Goal: Entertainment & Leisure: Browse casually

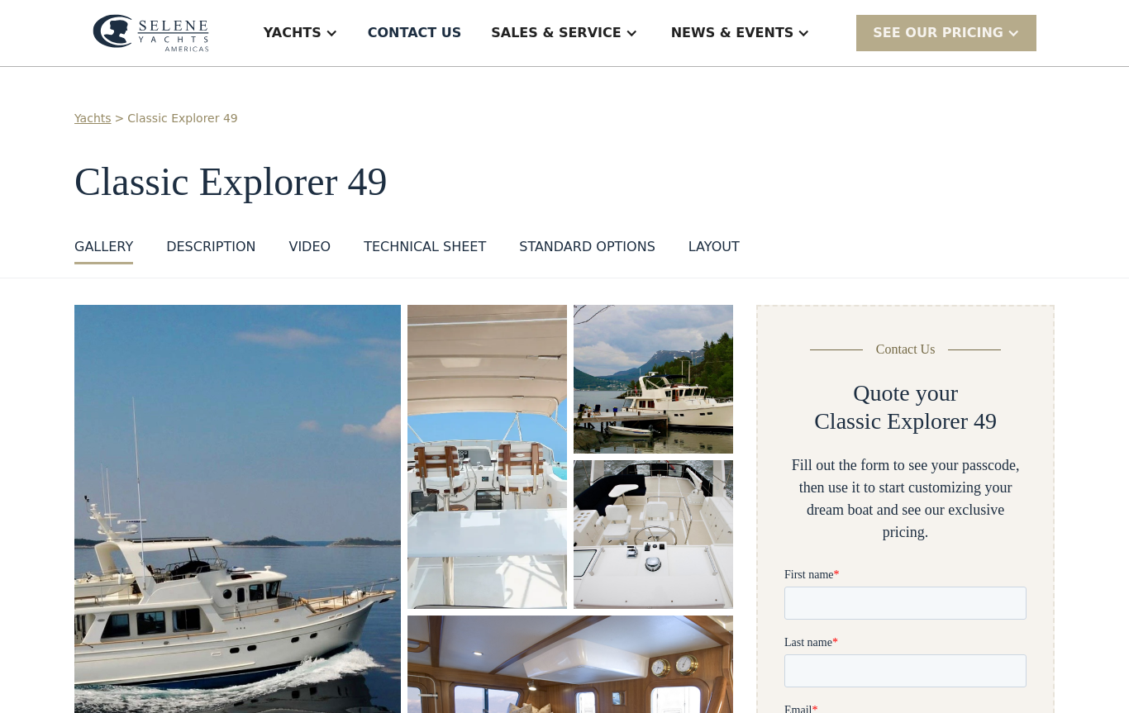
click at [283, 566] on img "open lightbox" at bounding box center [237, 577] width 326 height 545
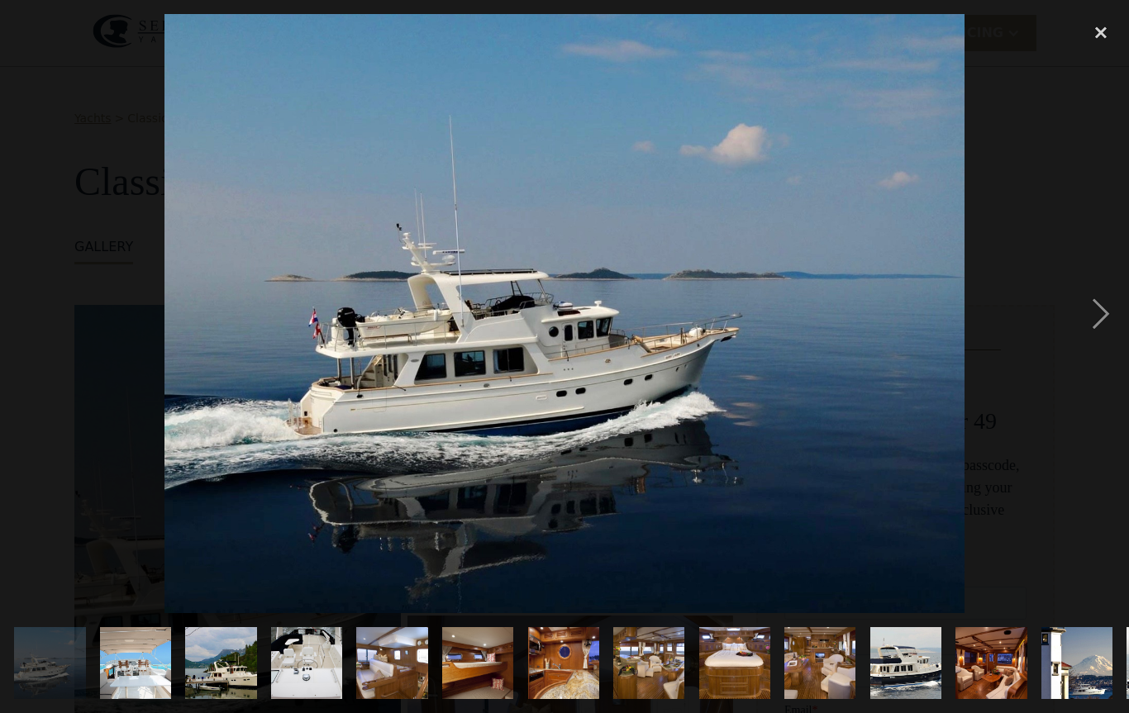
click at [1103, 312] on div "next image" at bounding box center [1101, 313] width 56 height 599
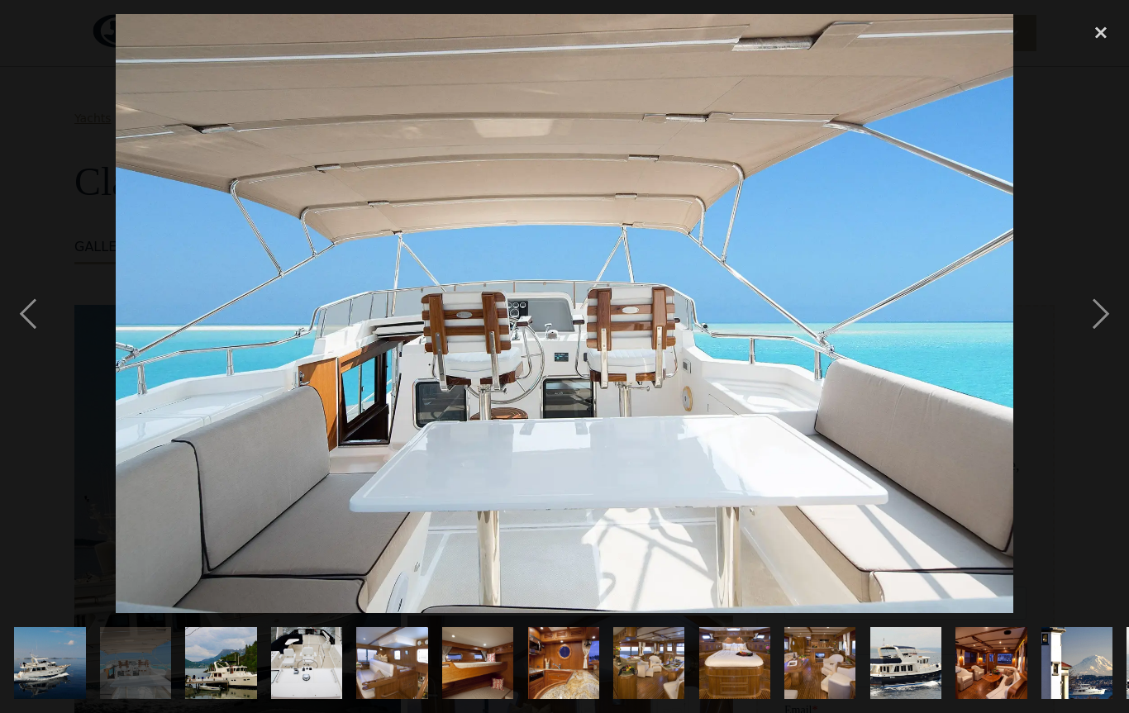
click at [1095, 319] on div "next image" at bounding box center [1101, 313] width 56 height 599
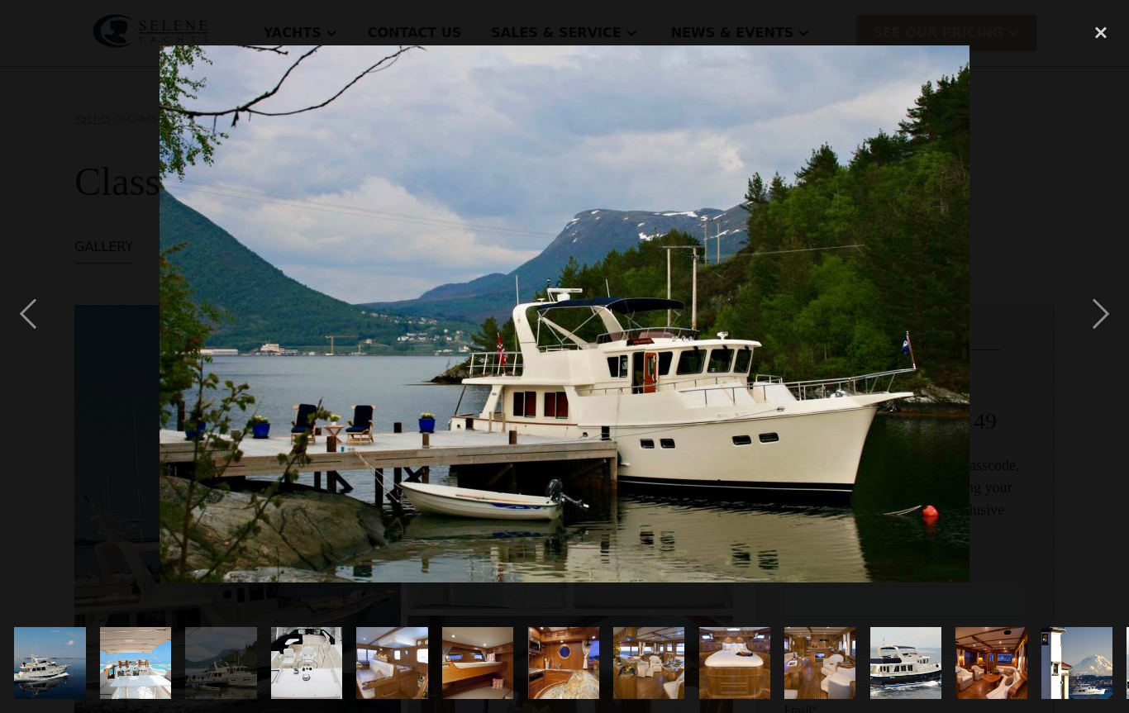
click at [1101, 322] on div "next image" at bounding box center [1101, 313] width 56 height 599
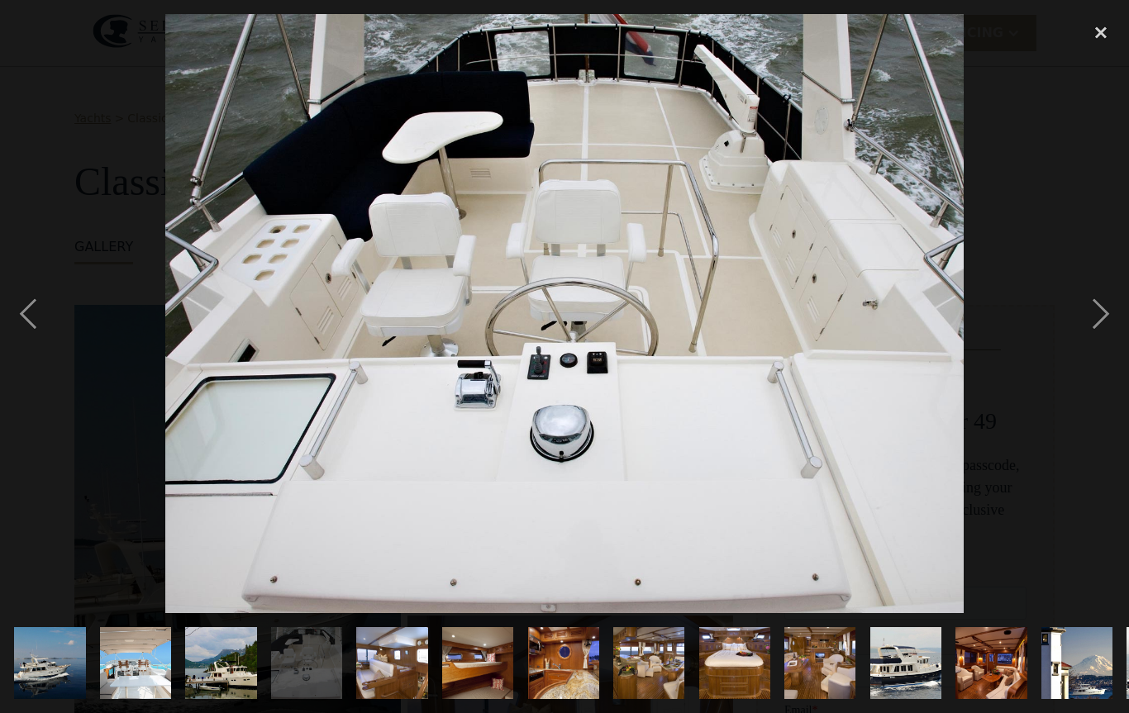
click at [1097, 318] on div "next image" at bounding box center [1101, 313] width 56 height 599
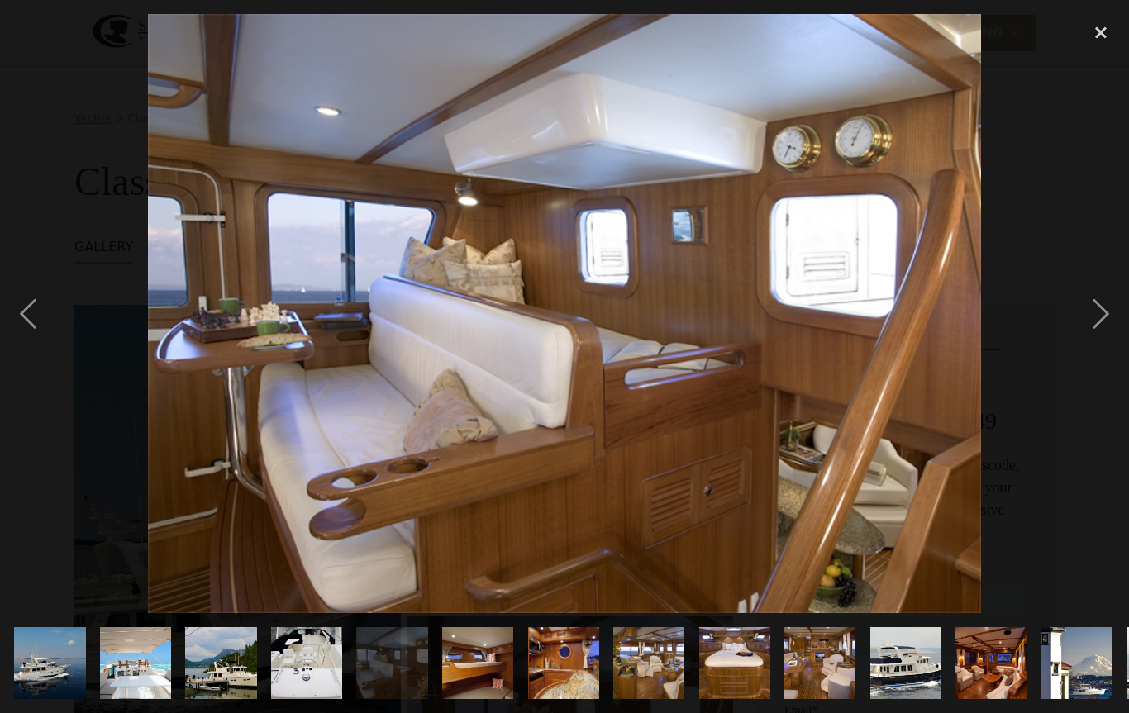
click at [1101, 320] on div "next image" at bounding box center [1101, 313] width 56 height 599
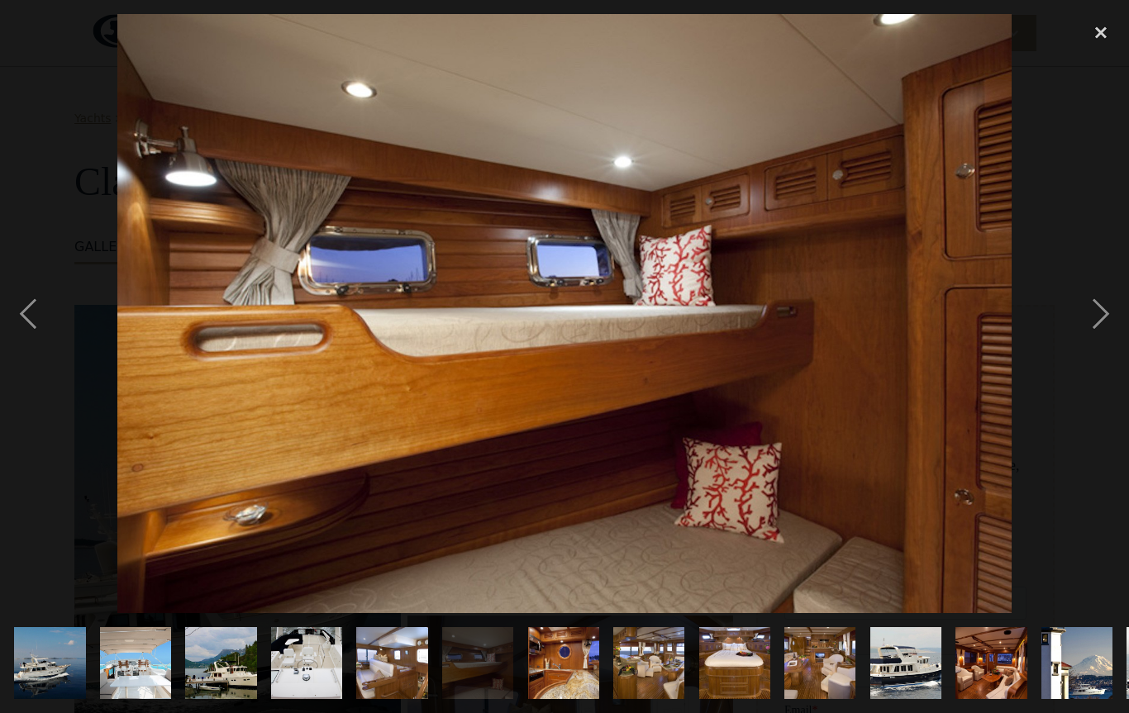
click at [1102, 317] on div "next image" at bounding box center [1101, 313] width 56 height 599
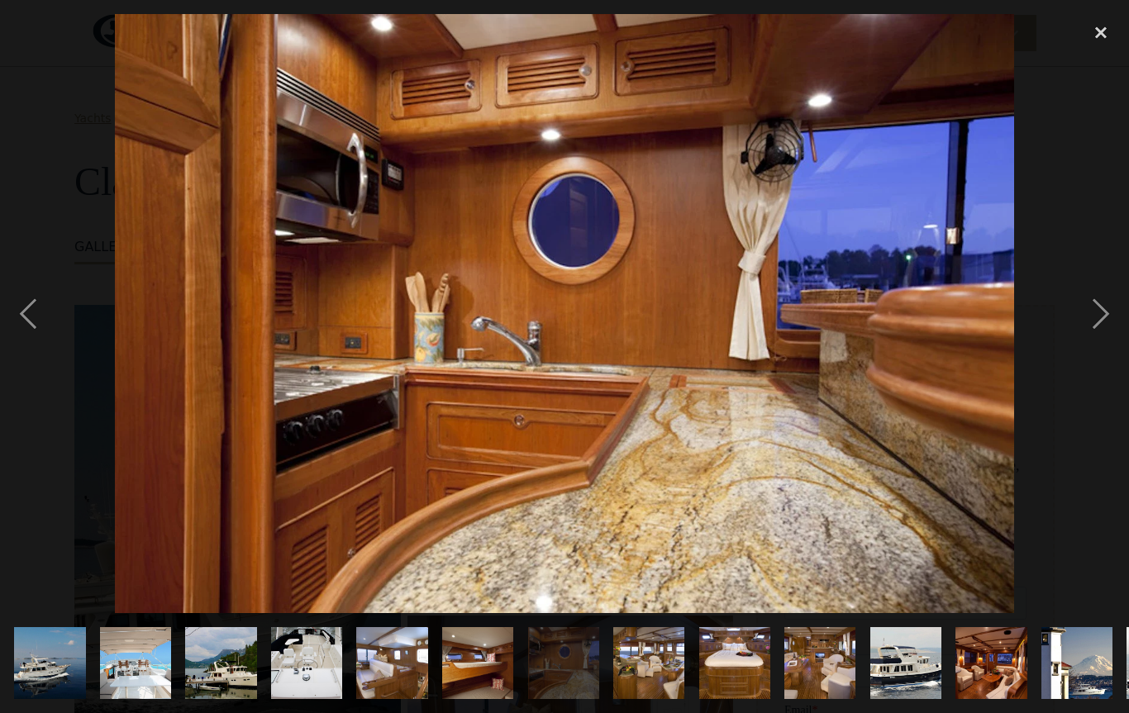
click at [1100, 317] on div "next image" at bounding box center [1101, 313] width 56 height 599
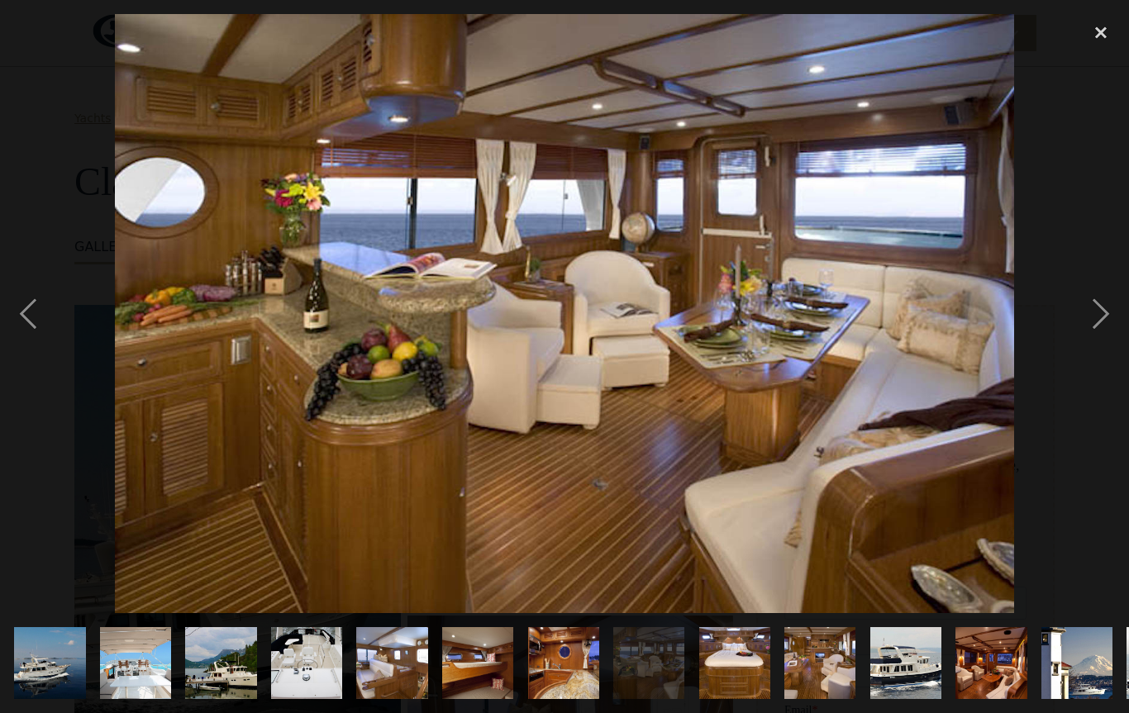
click at [1100, 316] on div "next image" at bounding box center [1101, 313] width 56 height 599
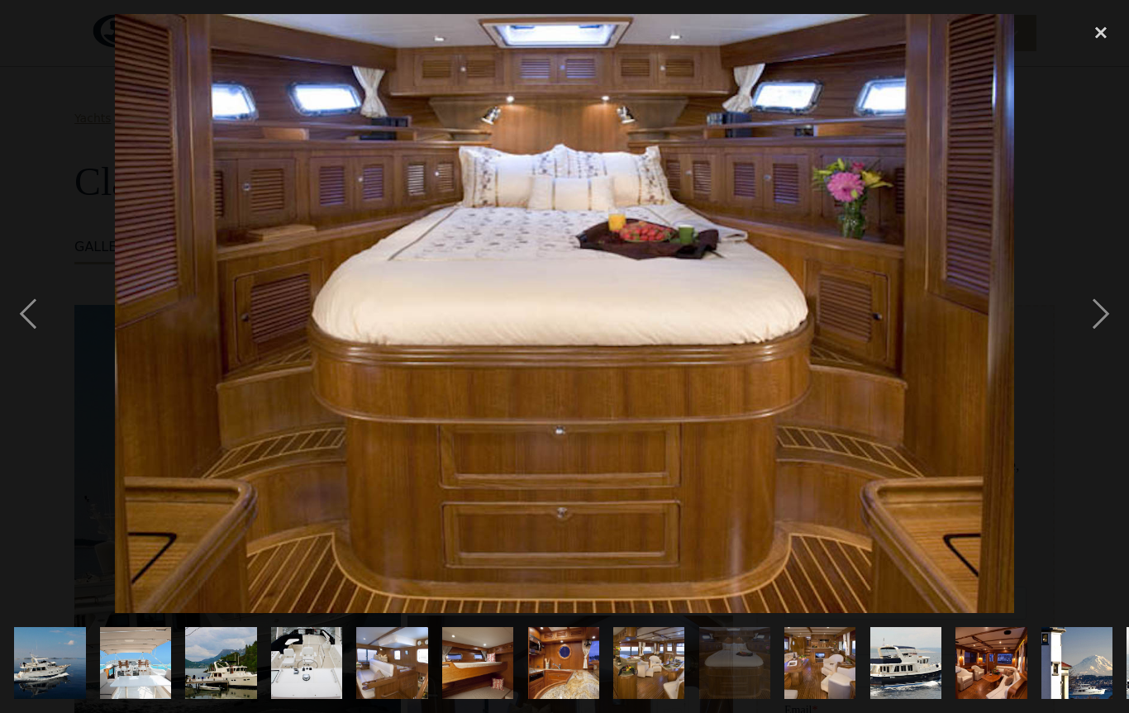
click at [1099, 315] on div "next image" at bounding box center [1101, 313] width 56 height 599
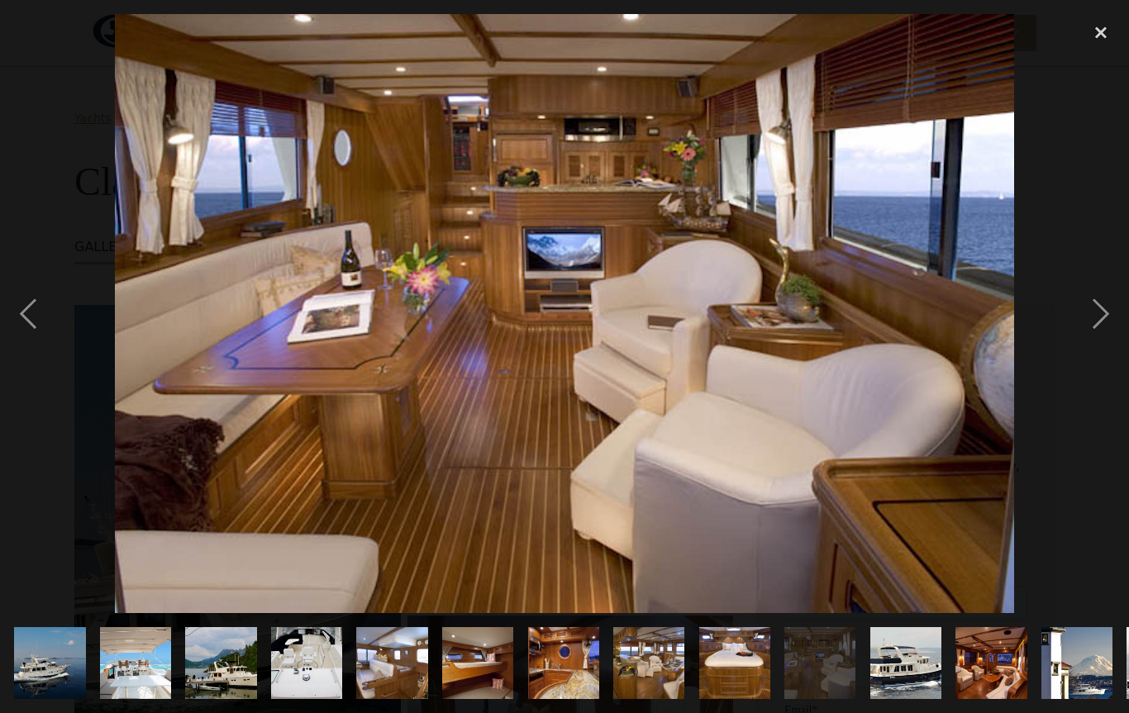
click at [1097, 316] on div "next image" at bounding box center [1101, 313] width 56 height 599
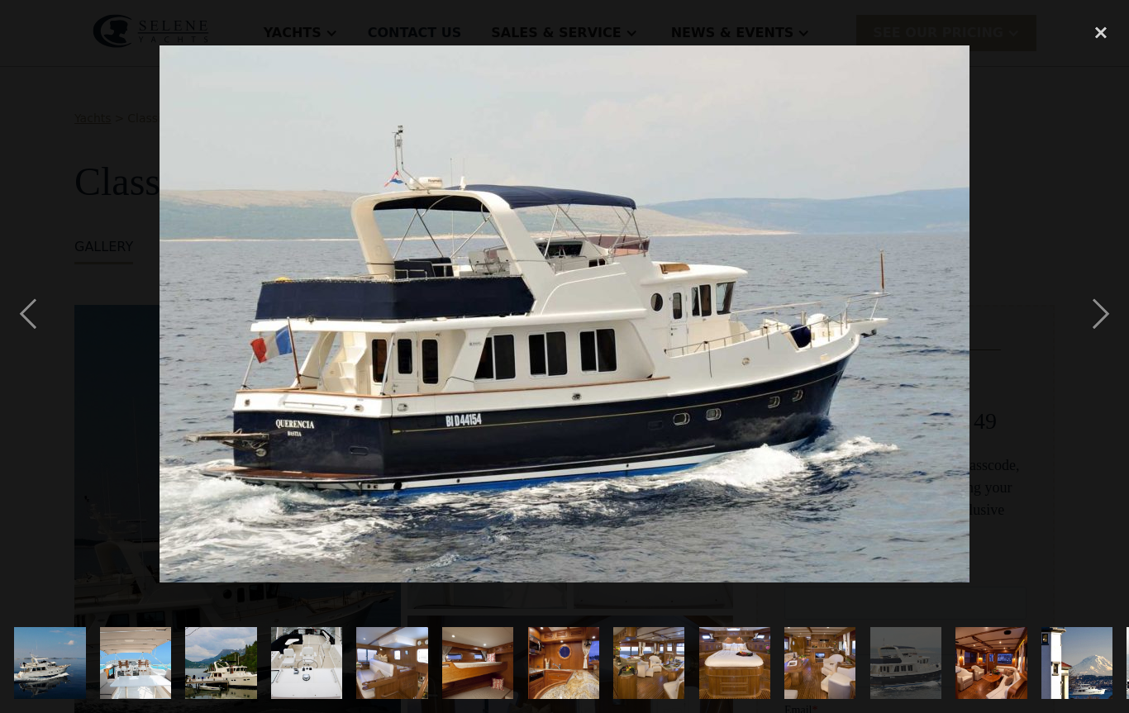
click at [1094, 318] on div "next image" at bounding box center [1101, 313] width 56 height 599
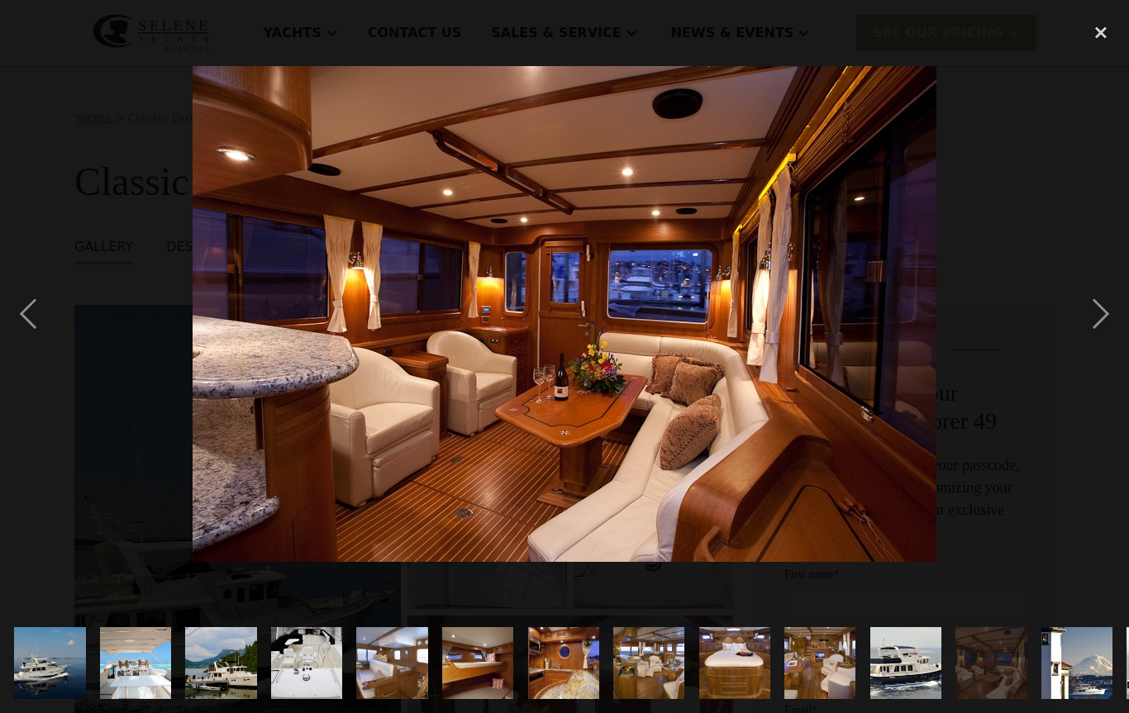
click at [1097, 318] on div "next image" at bounding box center [1101, 313] width 56 height 599
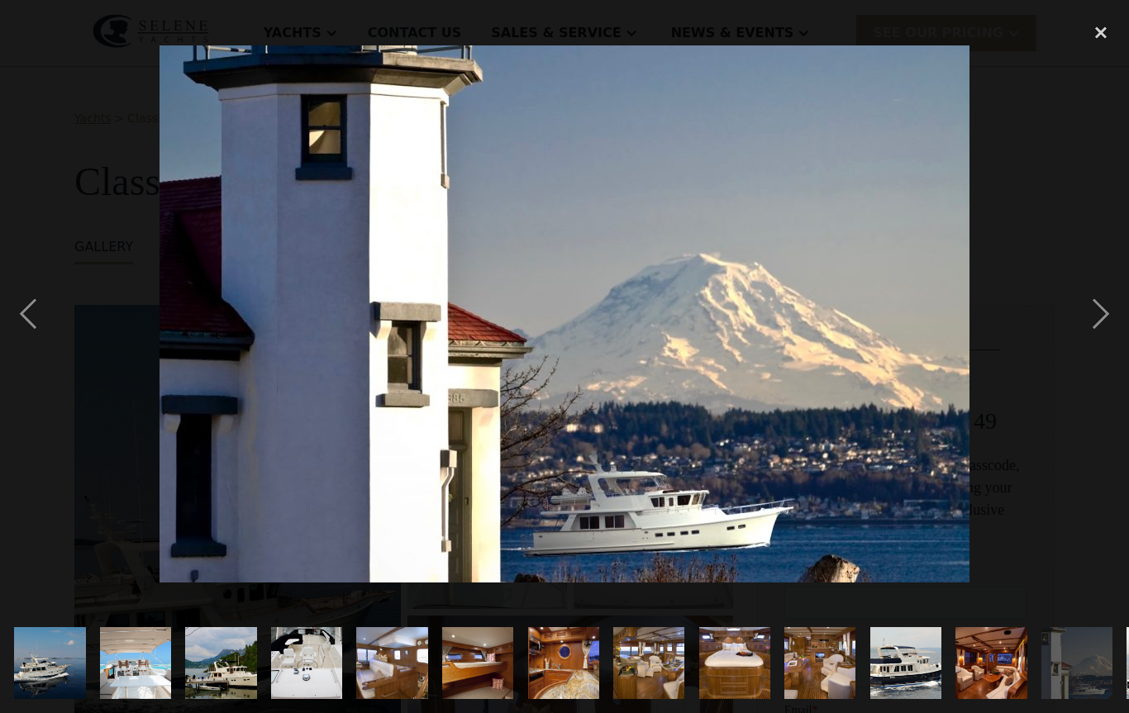
click at [1094, 317] on div "next image" at bounding box center [1101, 313] width 56 height 599
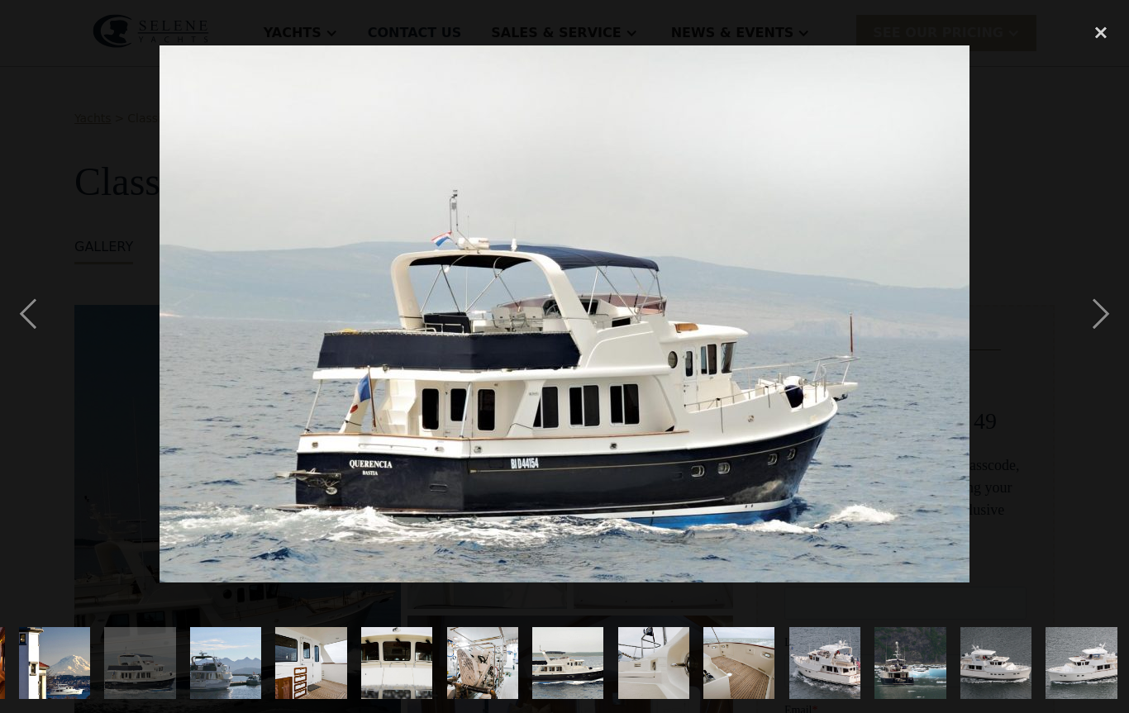
scroll to position [0, 1025]
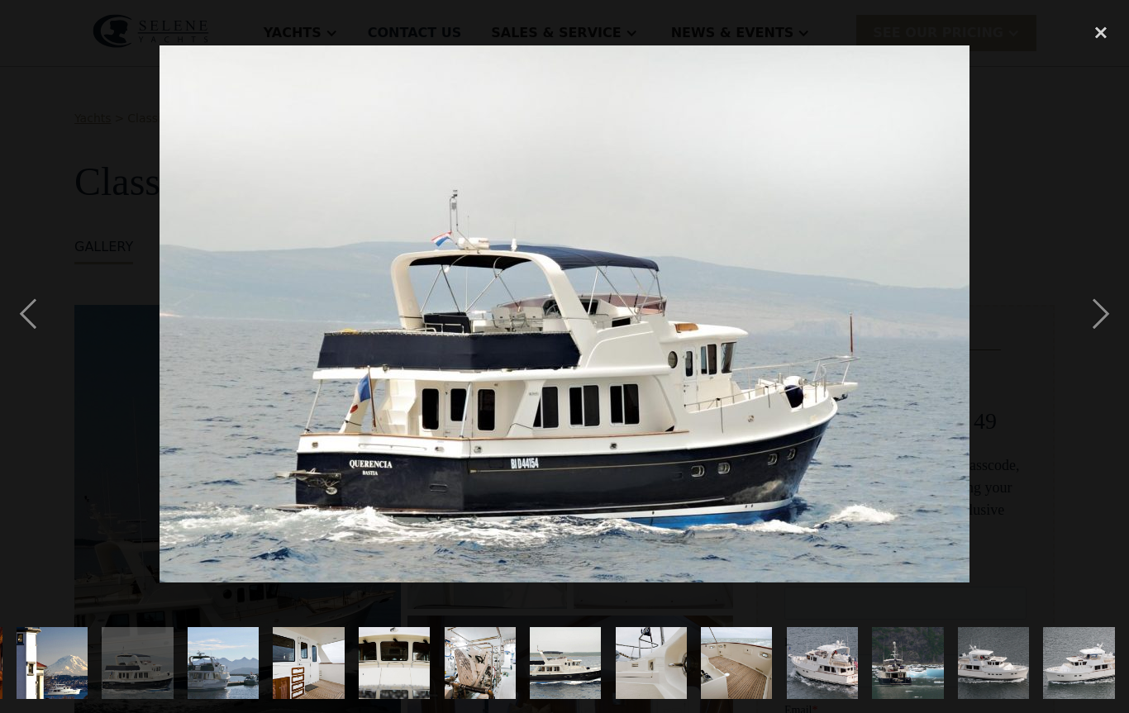
click at [1095, 316] on div "next image" at bounding box center [1101, 313] width 56 height 599
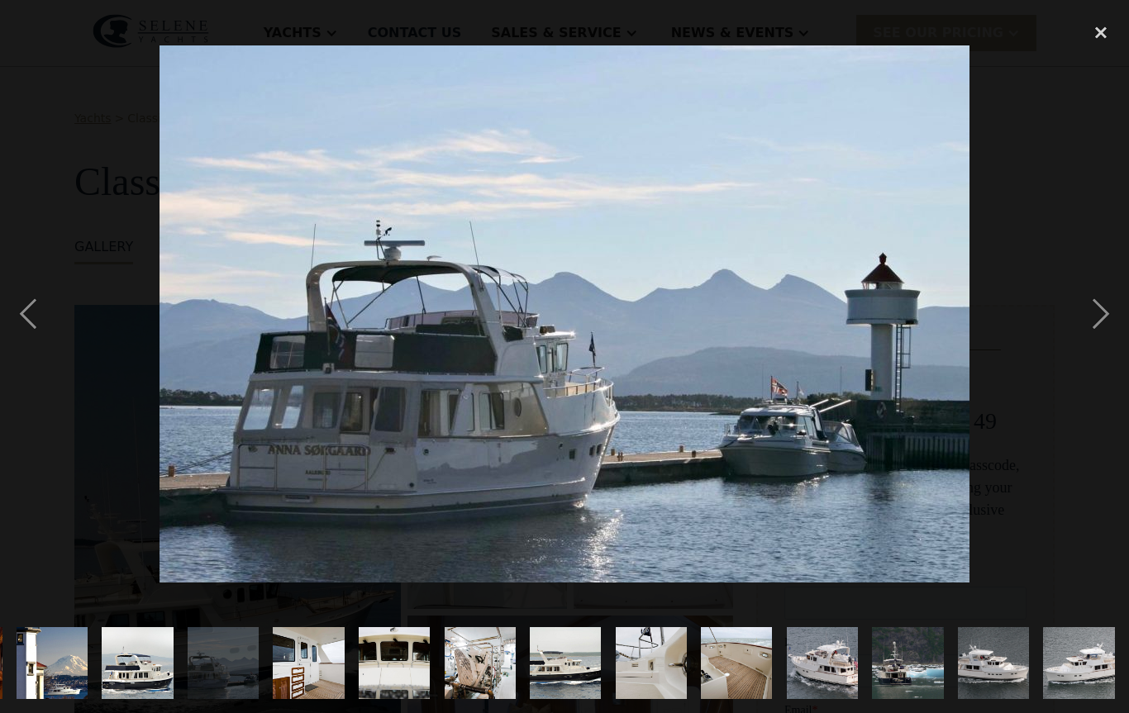
click at [1096, 315] on div "next image" at bounding box center [1101, 313] width 56 height 599
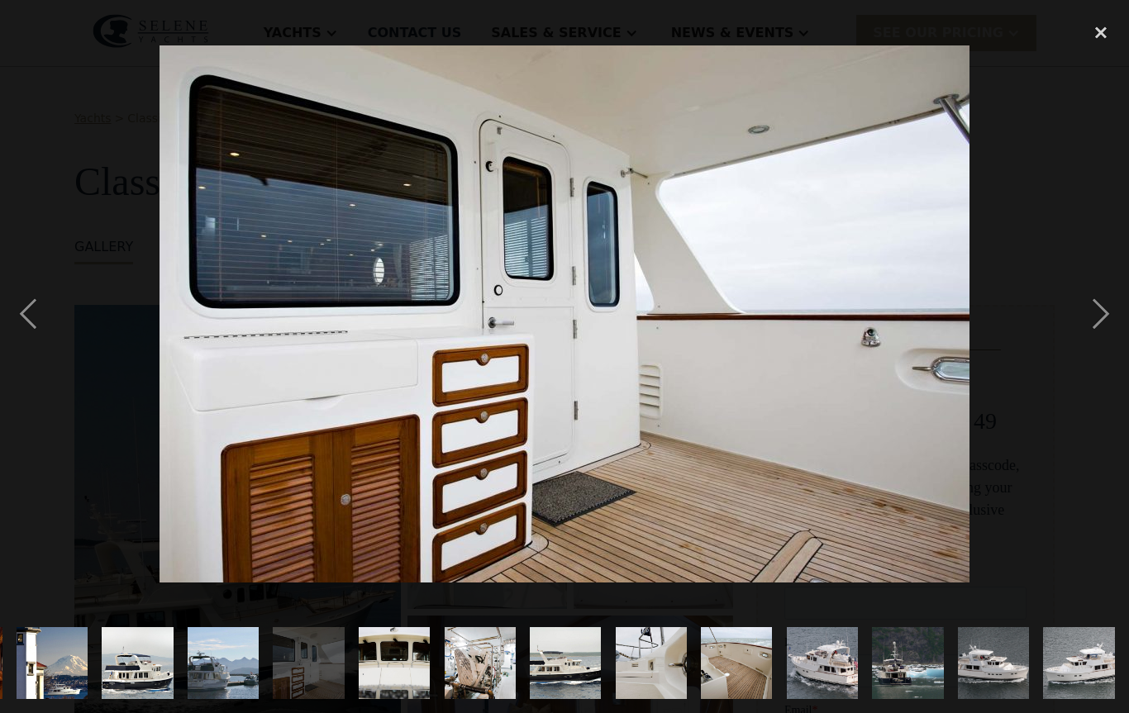
click at [1098, 312] on div "next image" at bounding box center [1101, 313] width 56 height 599
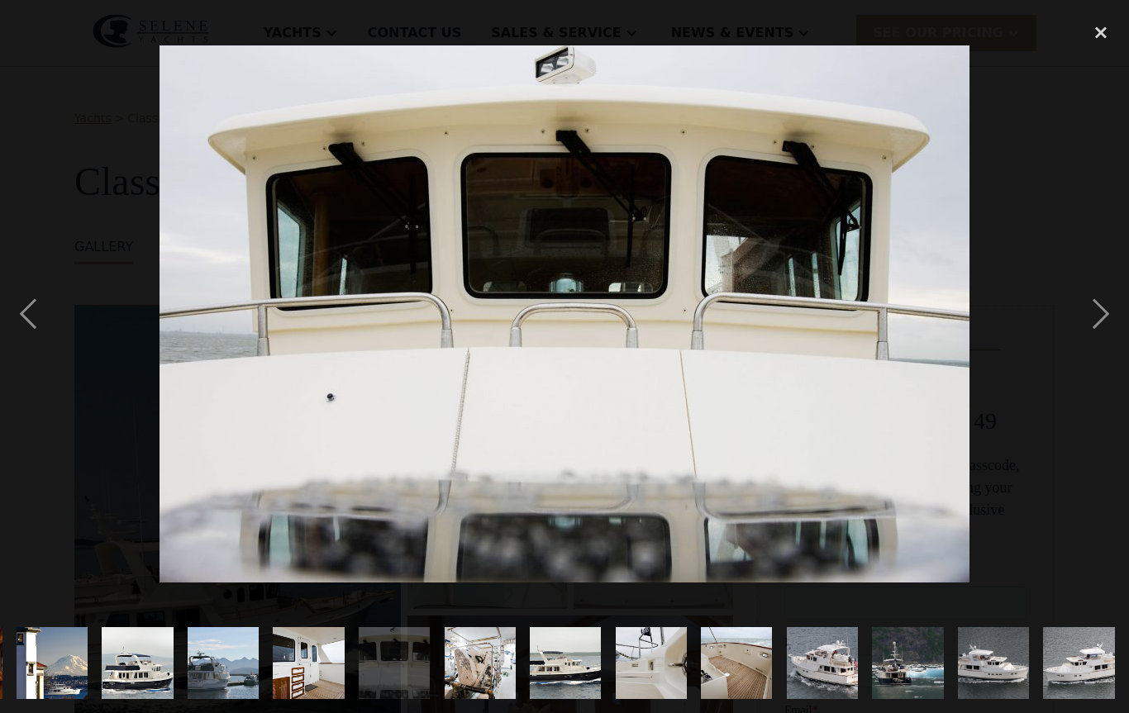
click at [1097, 312] on div "next image" at bounding box center [1101, 313] width 56 height 599
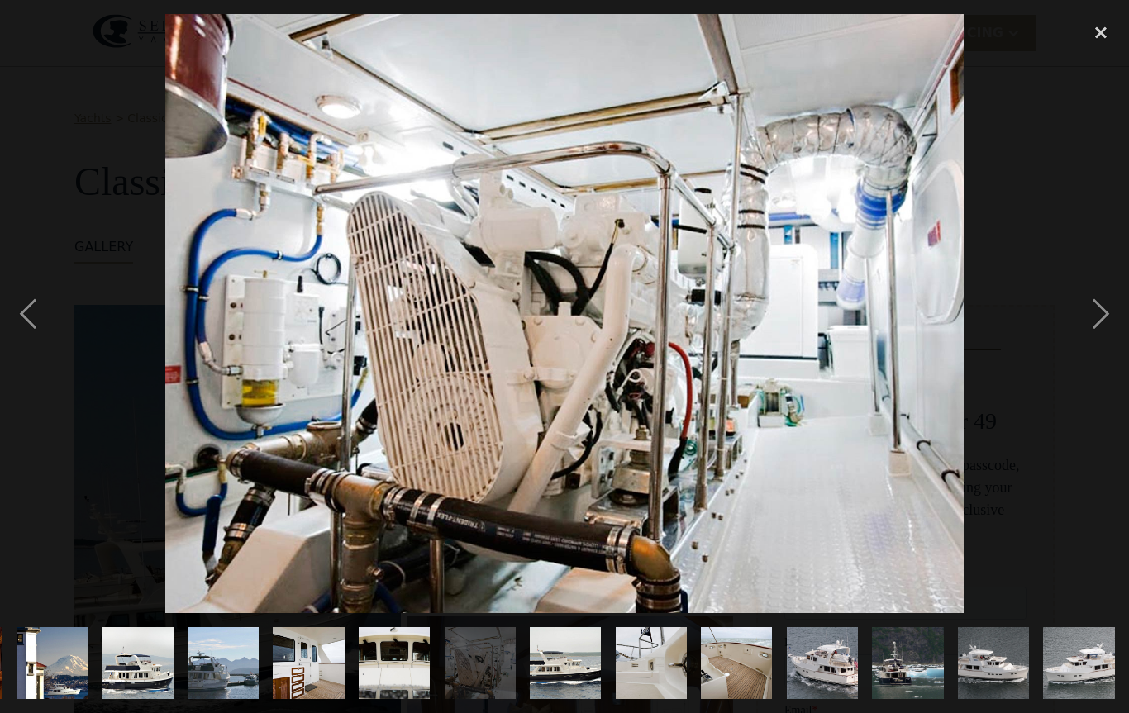
click at [1098, 312] on div "next image" at bounding box center [1101, 313] width 56 height 599
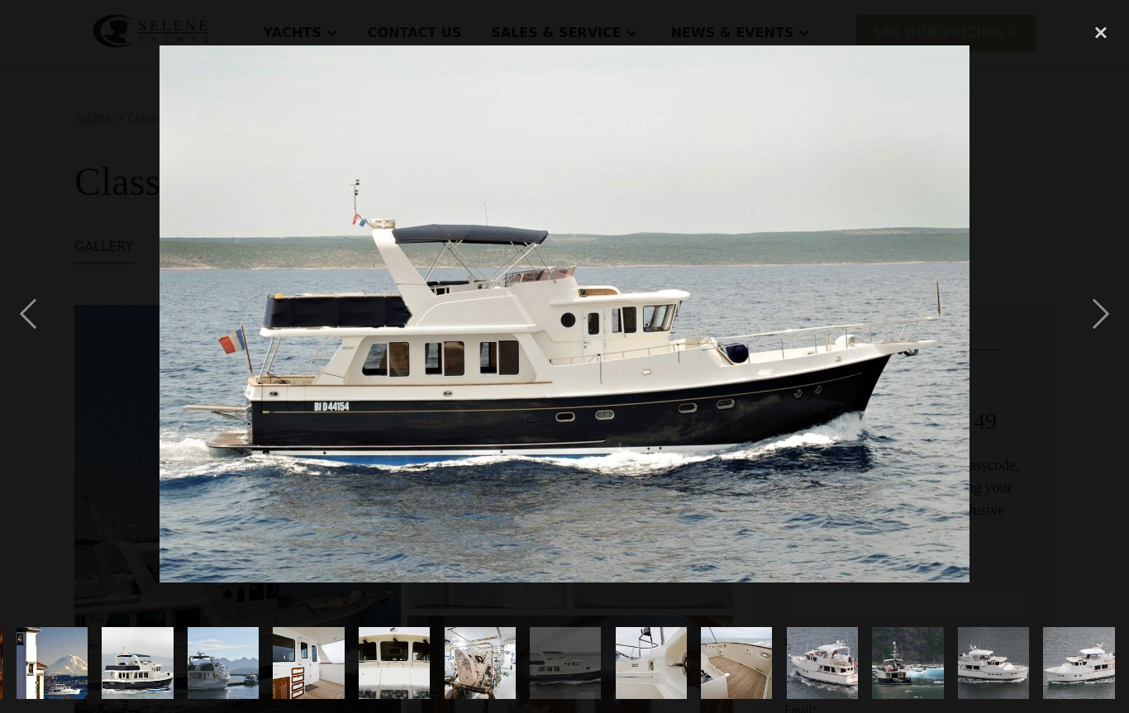
click at [1094, 314] on div "next image" at bounding box center [1101, 313] width 56 height 599
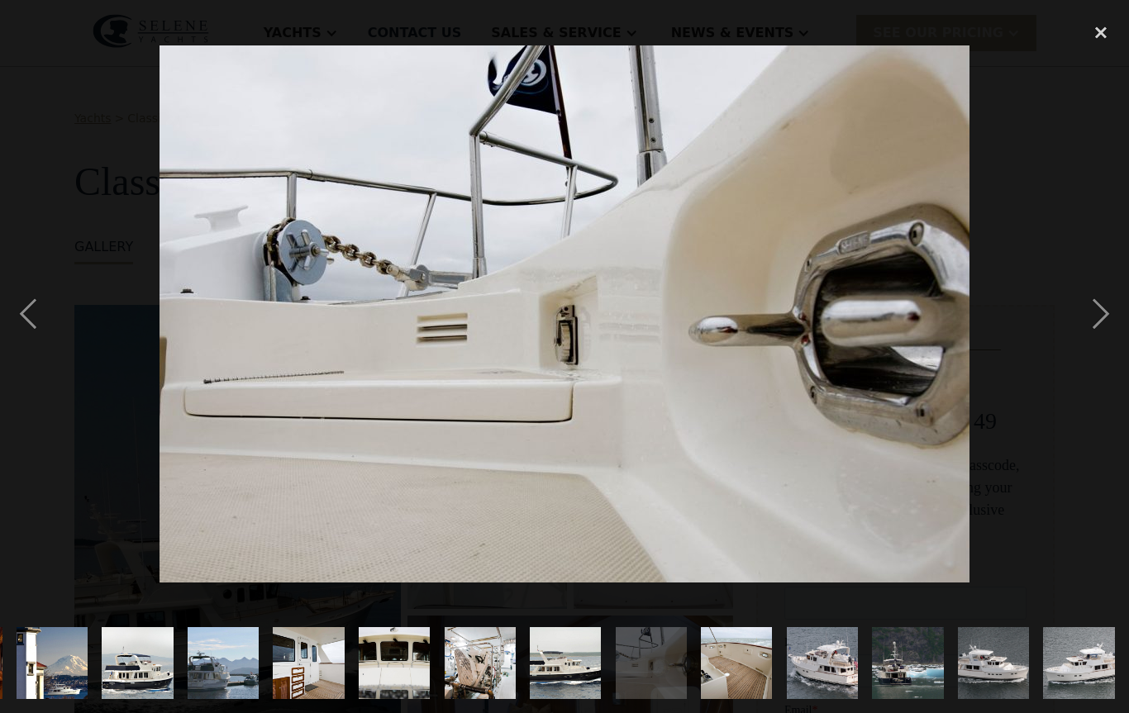
click at [1096, 313] on div "next image" at bounding box center [1101, 313] width 56 height 599
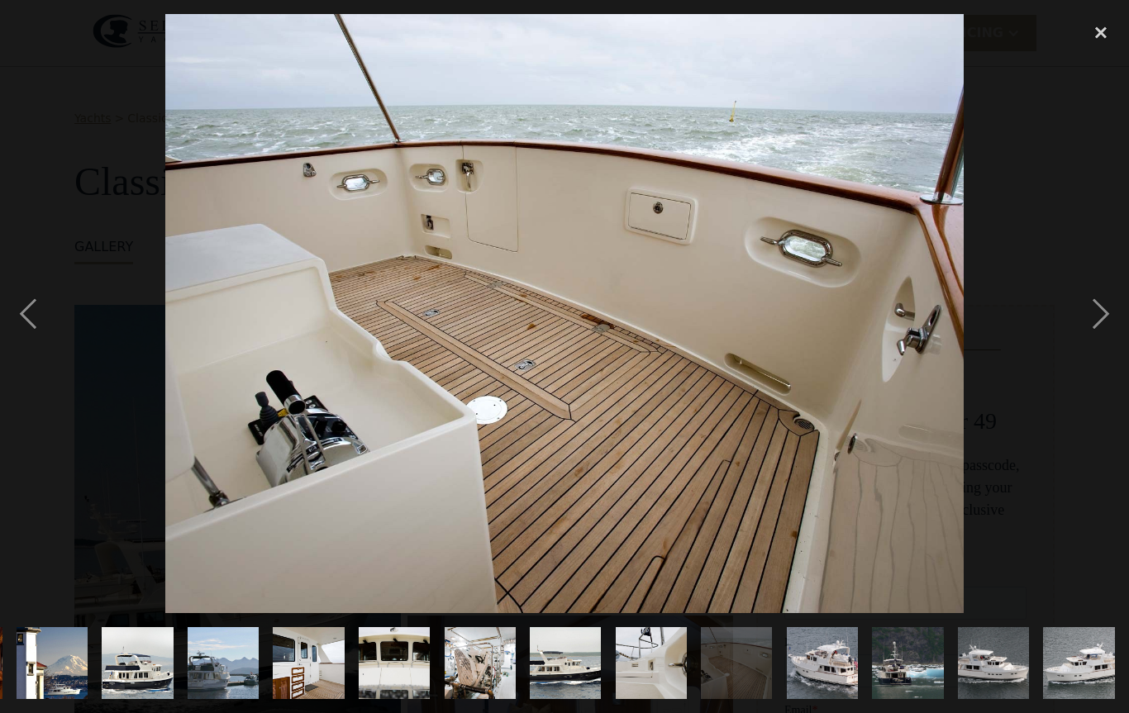
click at [1095, 314] on div "next image" at bounding box center [1101, 313] width 56 height 599
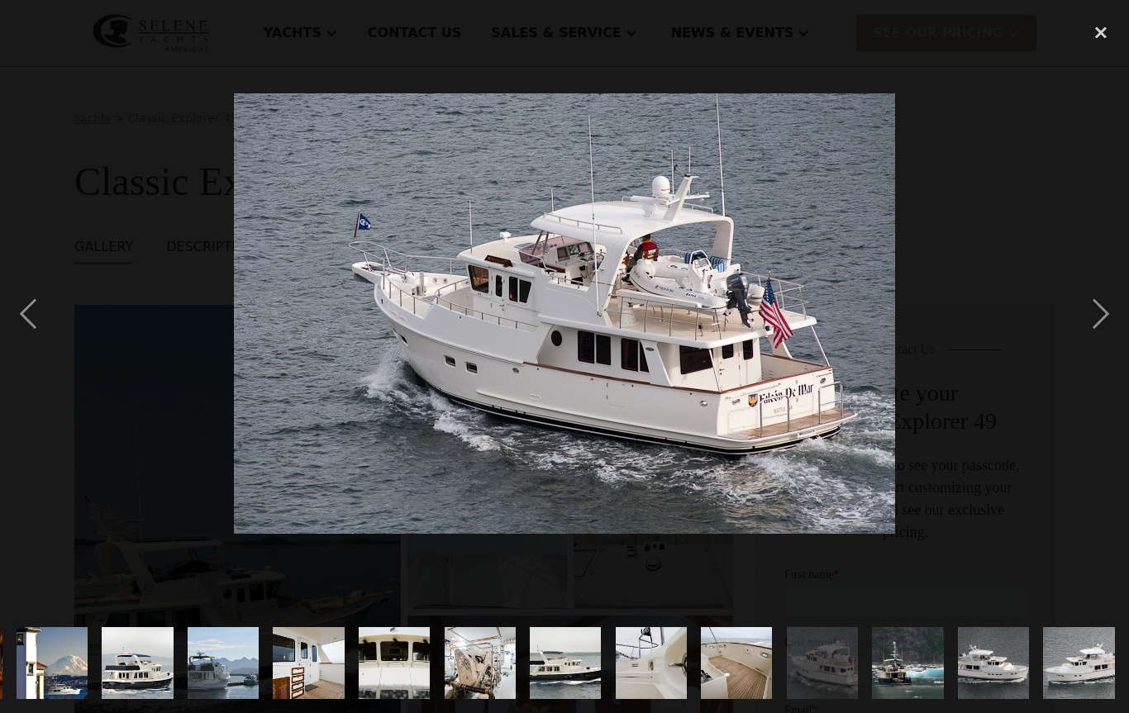
click at [1095, 315] on div "next image" at bounding box center [1101, 313] width 56 height 599
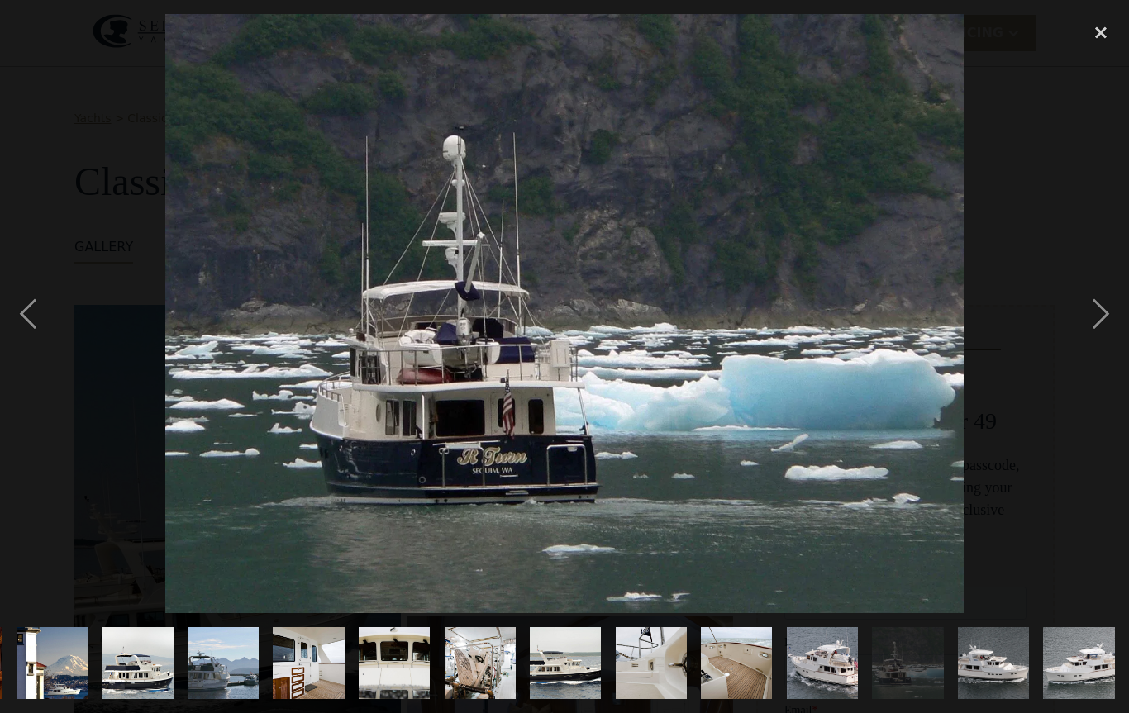
click at [1093, 320] on div "next image" at bounding box center [1101, 313] width 56 height 599
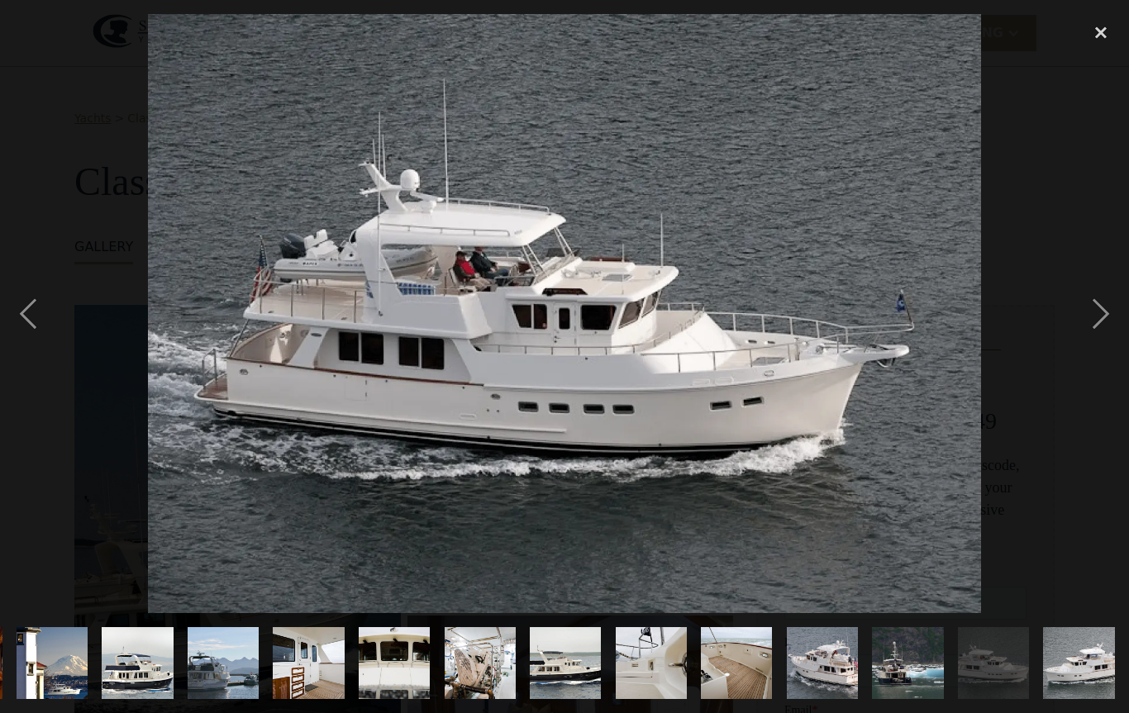
click at [1094, 318] on div "next image" at bounding box center [1101, 313] width 56 height 599
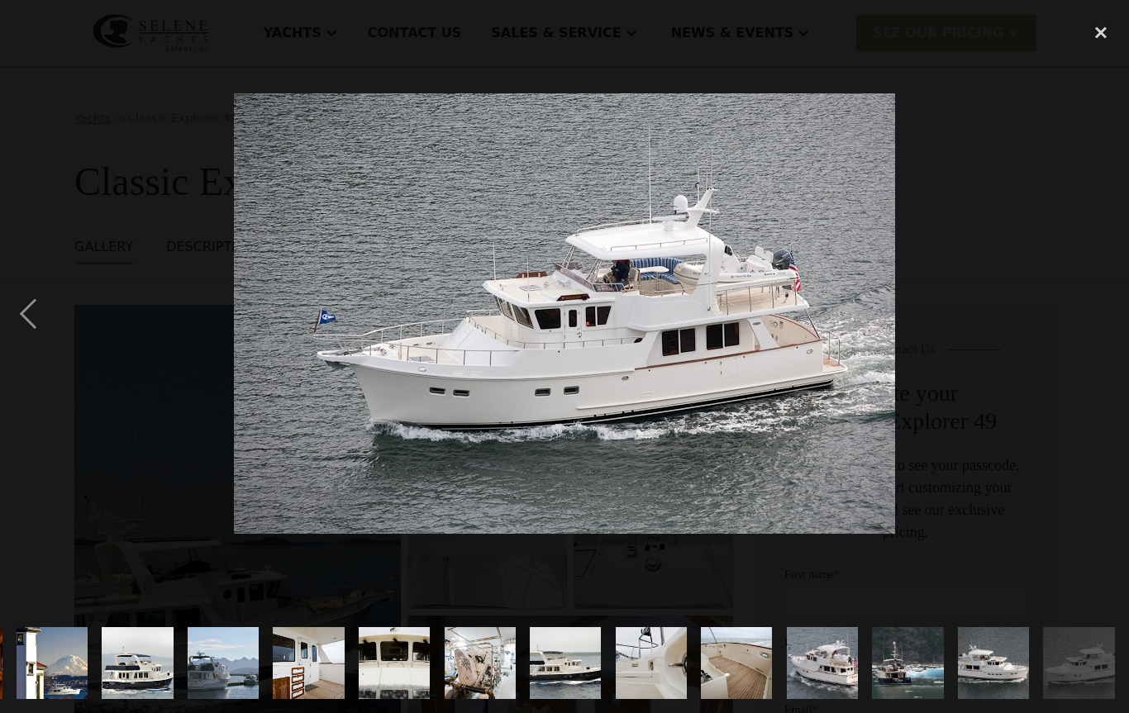
click at [1095, 318] on div "next image" at bounding box center [1101, 313] width 56 height 599
click at [1098, 317] on div "next image" at bounding box center [1101, 313] width 56 height 599
click at [1099, 322] on div "next image" at bounding box center [1101, 313] width 56 height 599
click at [1102, 29] on div "close lightbox" at bounding box center [1101, 32] width 56 height 36
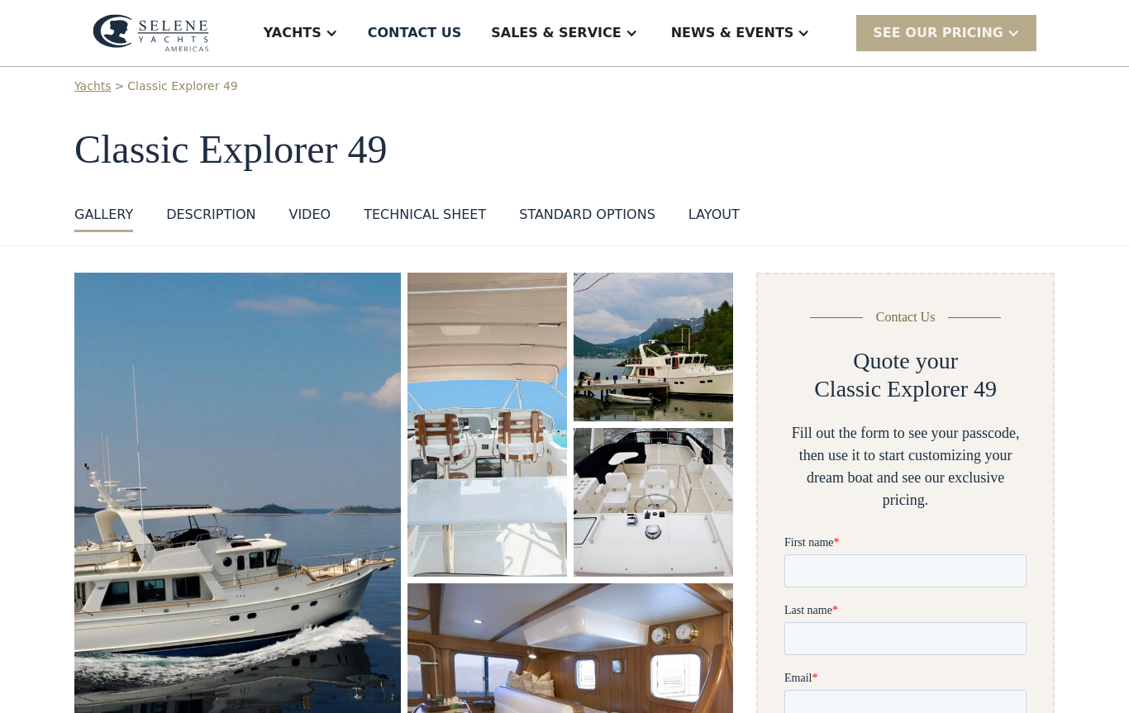
scroll to position [0, 0]
